Goal: Information Seeking & Learning: Understand process/instructions

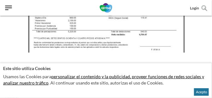
scroll to position [879, 0]
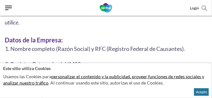
scroll to position [973, 0]
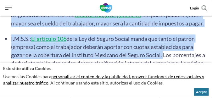
scroll to position [1789, 0]
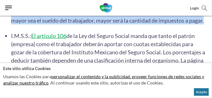
drag, startPoint x: 12, startPoint y: 43, endPoint x: 205, endPoint y: 25, distance: 193.3
click at [205, 24] on li "I.S.R.: El Impuesto sobre la Renta, es el porcentaje [PERSON_NAME] que se descu…" at bounding box center [109, 0] width 196 height 49
copy li "I.S.R.: El Impuesto sobre la Renta, es el porcentaje [PERSON_NAME] que se descu…"
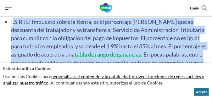
scroll to position [1747, 0]
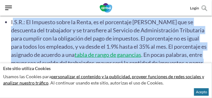
click at [107, 40] on li "I.S.R.: El Impuesto sobre la Renta, es el porcentaje [PERSON_NAME] que se descu…" at bounding box center [109, 42] width 196 height 49
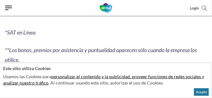
scroll to position [890, 0]
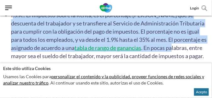
scroll to position [1763, 0]
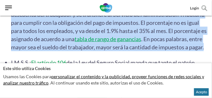
drag, startPoint x: 12, startPoint y: 23, endPoint x: 205, endPoint y: 51, distance: 194.7
click at [205, 51] on li "I.S.R.: El Impuesto sobre la Renta, es el porcentaje [PERSON_NAME] que se descu…" at bounding box center [109, 26] width 196 height 49
copy li "I.S.R.: El Impuesto sobre la Renta, es el porcentaje [PERSON_NAME] que se descu…"
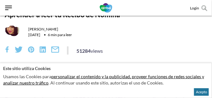
scroll to position [94, 0]
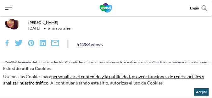
click at [201, 93] on button "Acepto" at bounding box center [201, 92] width 15 height 8
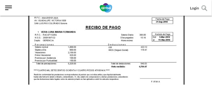
scroll to position [848, 0]
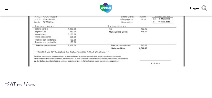
click at [42, 61] on img at bounding box center [105, 28] width 161 height 88
click at [38, 63] on img at bounding box center [105, 28] width 161 height 88
click at [39, 68] on img at bounding box center [105, 28] width 161 height 88
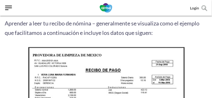
scroll to position [801, 0]
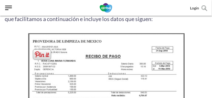
click at [43, 62] on img at bounding box center [105, 75] width 161 height 88
click at [44, 54] on span at bounding box center [42, 54] width 20 height 13
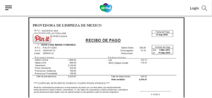
scroll to position [832, 0]
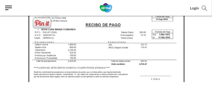
click at [42, 23] on span at bounding box center [42, 23] width 20 height 13
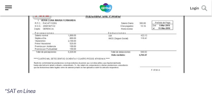
scroll to position [848, 0]
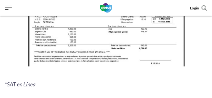
drag, startPoint x: 194, startPoint y: 76, endPoint x: 182, endPoint y: 0, distance: 76.4
click at [195, 70] on p at bounding box center [106, 28] width 202 height 88
